Goal: Information Seeking & Learning: Understand process/instructions

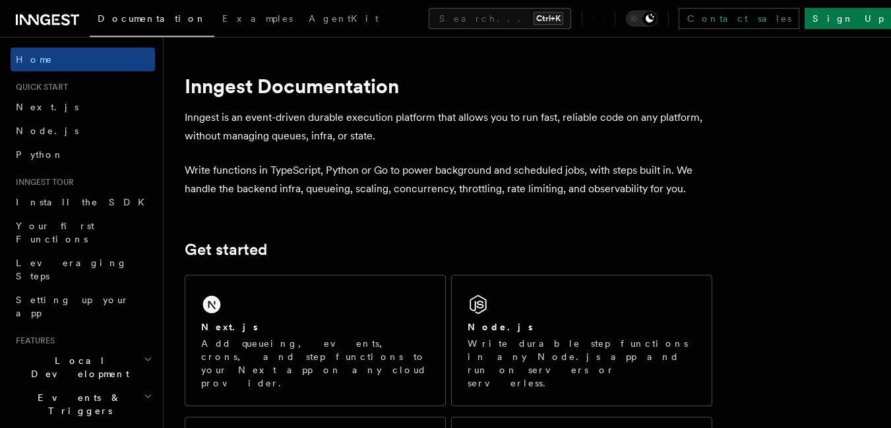
scroll to position [79, 0]
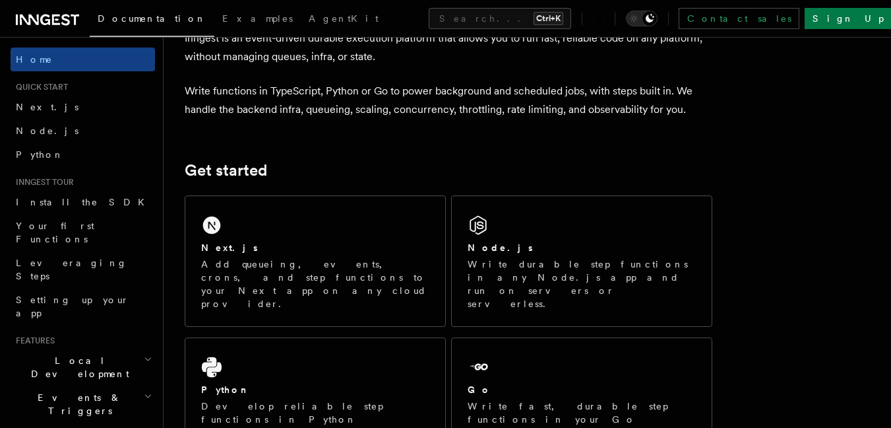
click at [311, 248] on div "Next.js" at bounding box center [315, 248] width 228 height 14
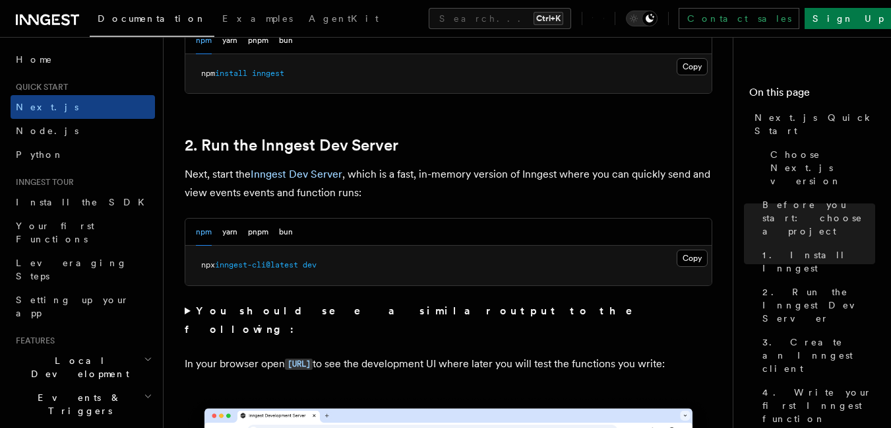
scroll to position [871, 0]
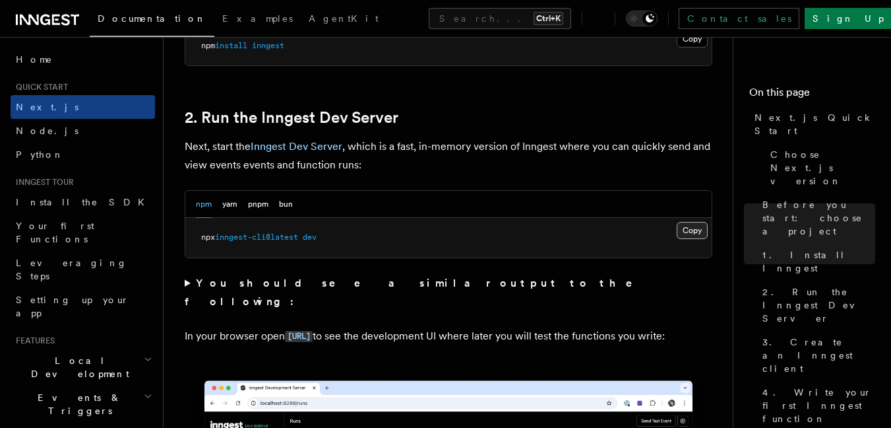
click at [690, 233] on button "Copy Copied" at bounding box center [692, 230] width 31 height 17
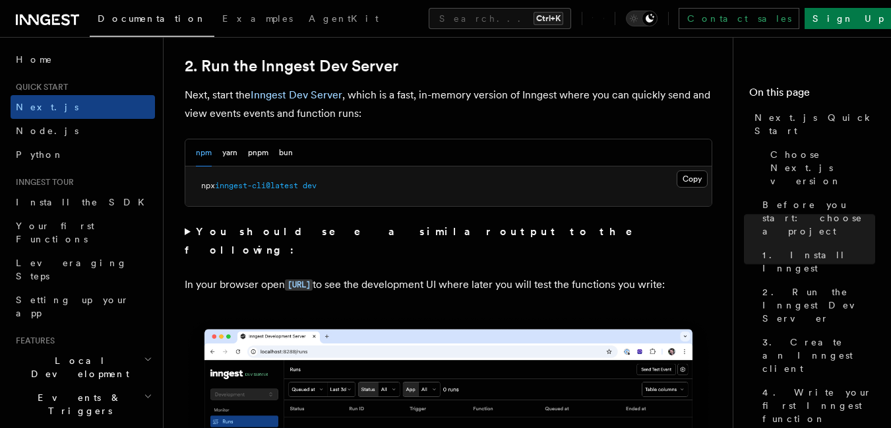
scroll to position [950, 0]
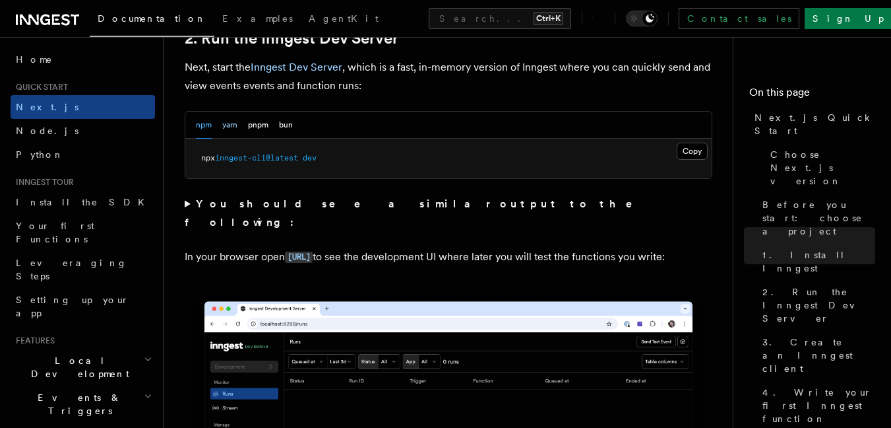
click at [232, 133] on button "yarn" at bounding box center [229, 125] width 15 height 27
click at [192, 131] on div "npm yarn pnpm bun" at bounding box center [448, 125] width 527 height 27
click at [202, 128] on button "npm" at bounding box center [204, 125] width 16 height 27
click at [688, 159] on button "Copy Copied" at bounding box center [692, 151] width 31 height 17
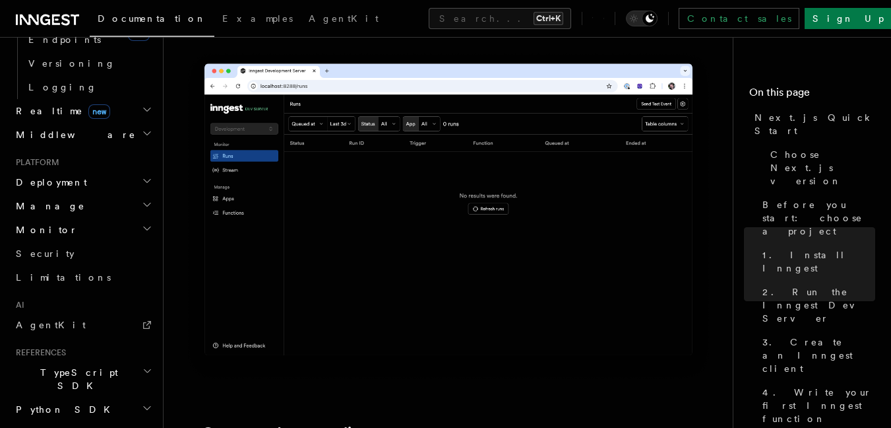
scroll to position [575, 0]
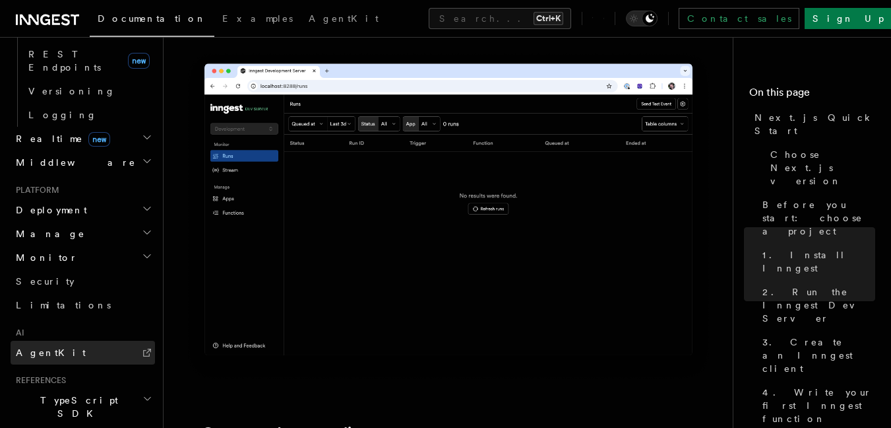
click at [67, 340] on link "AgentKit" at bounding box center [83, 352] width 144 height 24
